Goal: Task Accomplishment & Management: Use online tool/utility

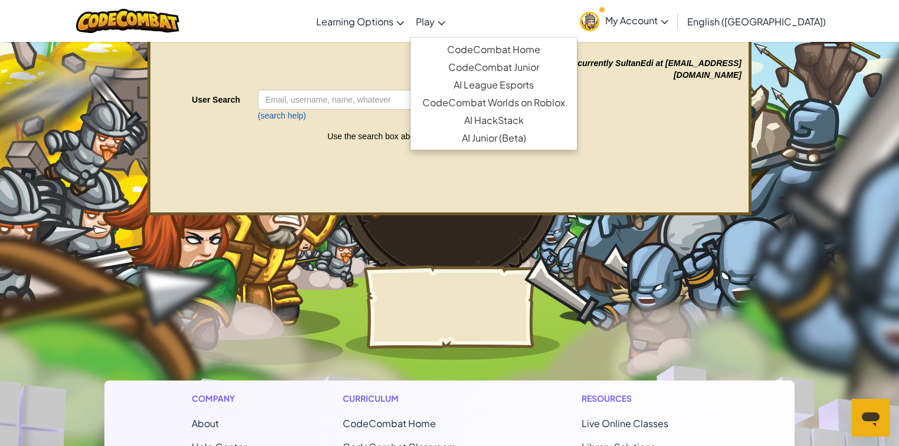
click at [451, 25] on link "Play" at bounding box center [430, 21] width 41 height 32
click at [491, 48] on link "CodeCombat Home" at bounding box center [494, 50] width 166 height 18
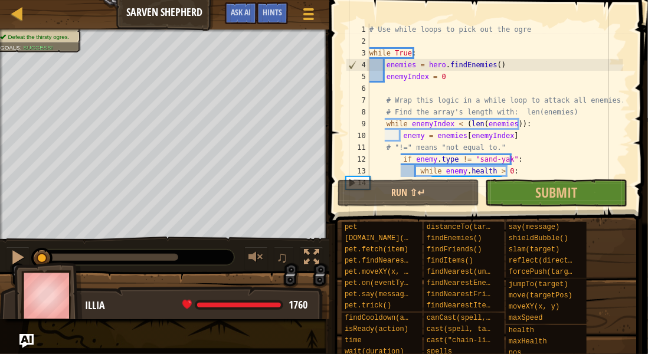
scroll to position [28, 0]
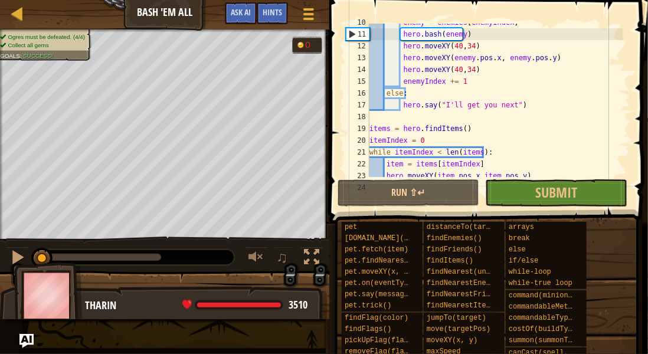
scroll to position [153, 0]
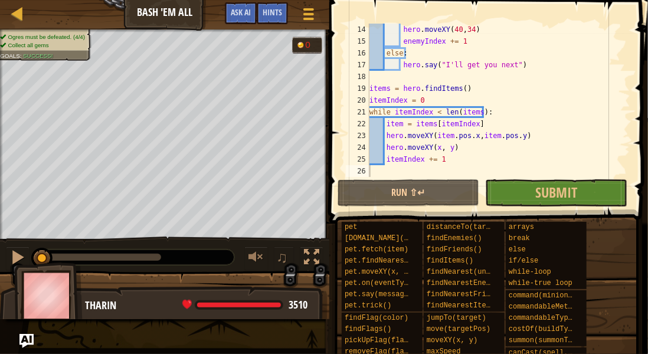
click at [620, 339] on div "pet [DOMAIN_NAME](enemy) pet.fetch(item) pet.findNearestByType(type) pet.moveXY…" at bounding box center [490, 330] width 298 height 219
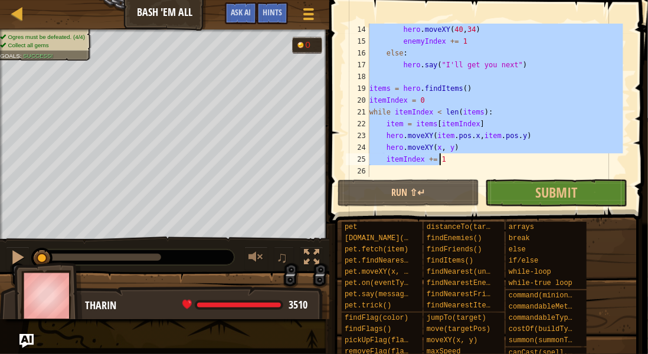
drag, startPoint x: 369, startPoint y: 66, endPoint x: 491, endPoint y: 157, distance: 151.7
click at [491, 157] on div "hero . moveXY ( 40 , 34 ) enemyIndex += 1 else : hero . say ( "I'll get you nex…" at bounding box center [495, 112] width 256 height 177
type textarea "hero.moveXY(x, y) itemIndex += 1"
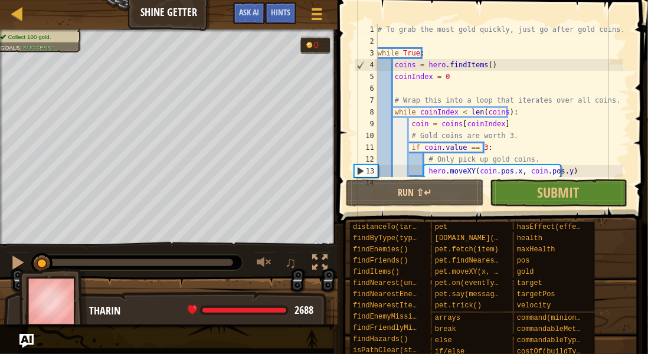
scroll to position [24, 0]
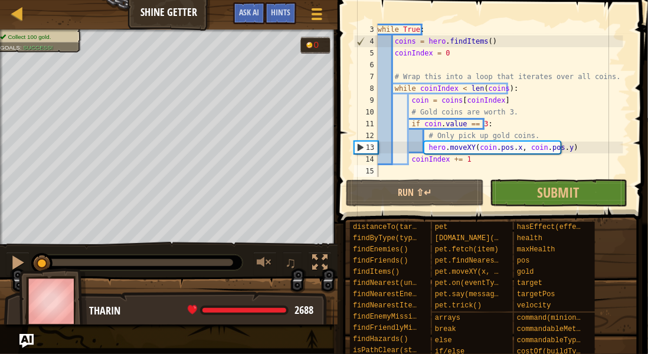
click at [599, 160] on div "while True : coins = hero . findItems ( ) coinIndex = 0 # Wrap this into a loop…" at bounding box center [499, 112] width 248 height 177
type textarea "coinIndex += 1"
